Goal: Transaction & Acquisition: Purchase product/service

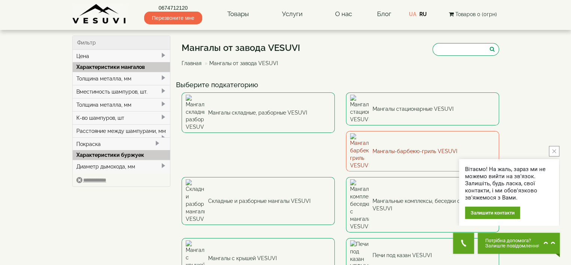
click at [346, 133] on link "Мангалы-барбекю-гриль VESUVI" at bounding box center [422, 151] width 153 height 40
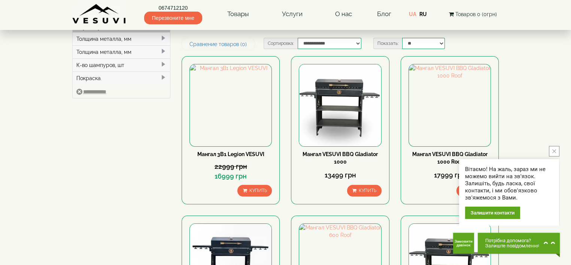
scroll to position [37, 0]
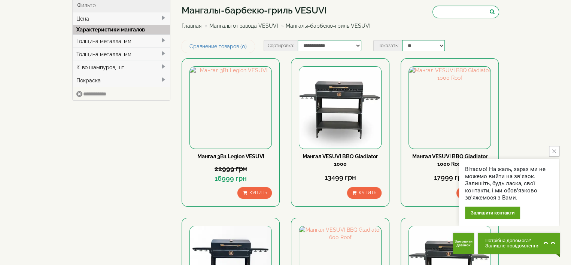
click at [556, 151] on icon "close button" at bounding box center [554, 151] width 4 height 4
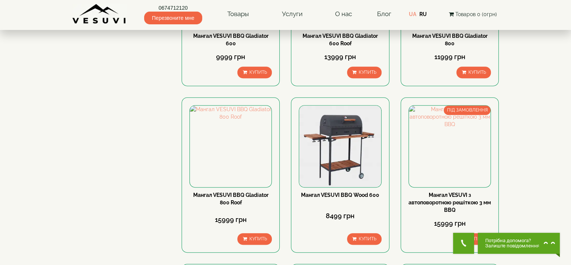
scroll to position [337, 0]
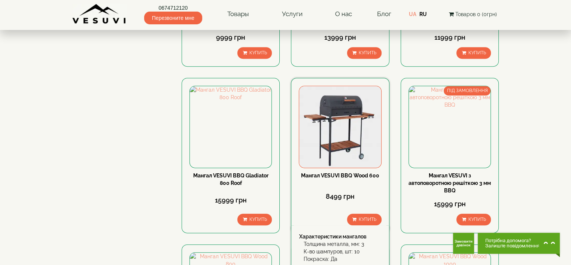
click at [341, 123] on img at bounding box center [340, 127] width 82 height 82
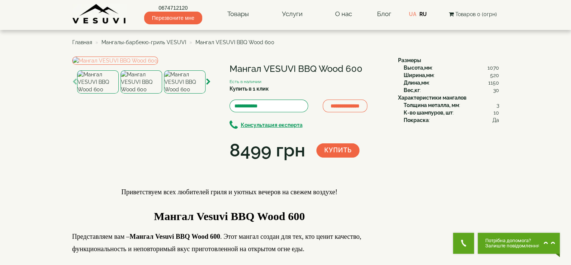
drag, startPoint x: 102, startPoint y: 215, endPoint x: 107, endPoint y: 215, distance: 5.6
click at [103, 94] on img at bounding box center [98, 81] width 42 height 23
click at [152, 94] on img at bounding box center [142, 81] width 42 height 23
click at [188, 94] on img at bounding box center [185, 81] width 42 height 23
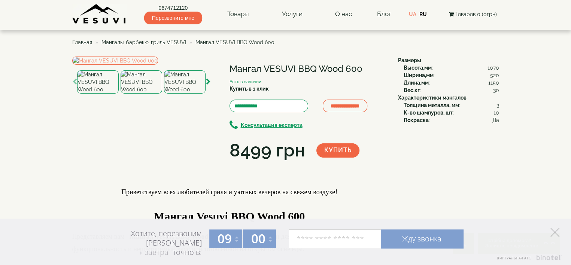
click at [556, 231] on icon at bounding box center [554, 232] width 9 height 9
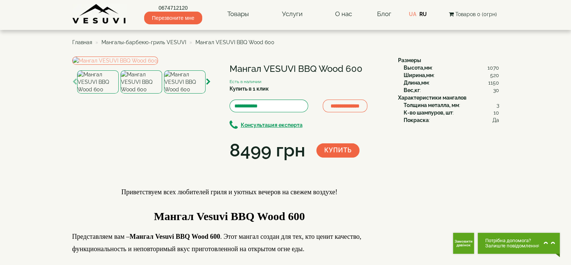
drag, startPoint x: 108, startPoint y: 214, endPoint x: 113, endPoint y: 211, distance: 6.2
click at [108, 94] on img at bounding box center [98, 81] width 42 height 23
click at [140, 94] on img at bounding box center [142, 81] width 42 height 23
click at [186, 94] on img at bounding box center [185, 81] width 42 height 23
